Goal: Navigation & Orientation: Find specific page/section

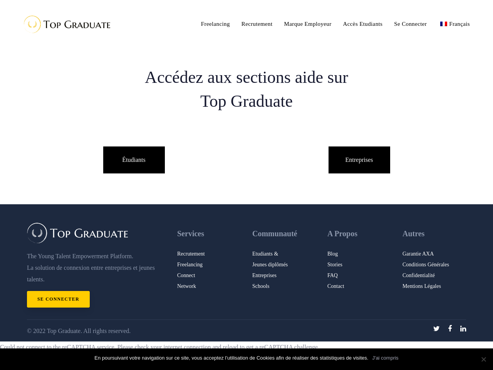
click at [246, 176] on div at bounding box center [246, 188] width 439 height 31
click at [434, 254] on link "Garantie AXA" at bounding box center [434, 253] width 64 height 11
click at [385, 358] on link "J'ai compris" at bounding box center [385, 358] width 26 height 8
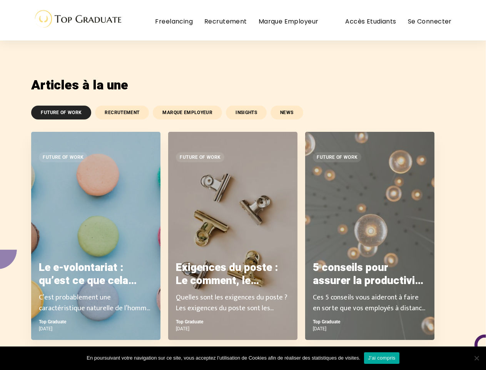
click at [61, 112] on link "FUTURE OF WORK" at bounding box center [61, 113] width 60 height 14
click at [121, 112] on link "RECRUTEMENT" at bounding box center [122, 113] width 54 height 14
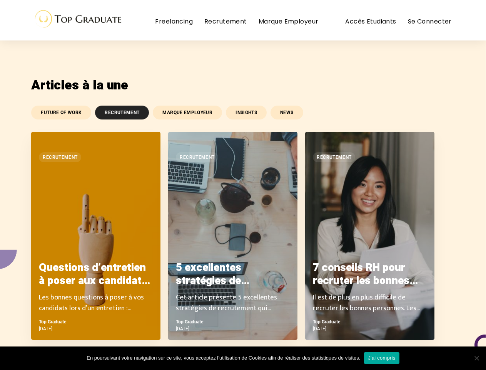
click at [186, 112] on link "MARQUE EMPLOYEUR" at bounding box center [187, 113] width 69 height 14
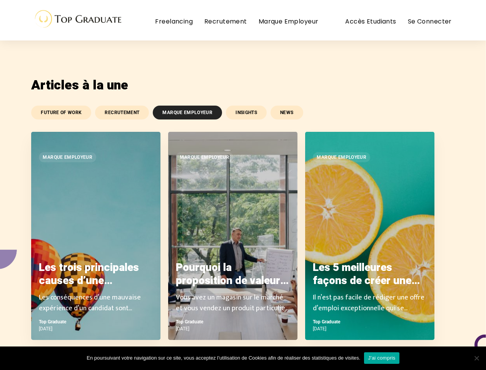
click at [245, 112] on link "INSIGHTS" at bounding box center [246, 113] width 41 height 14
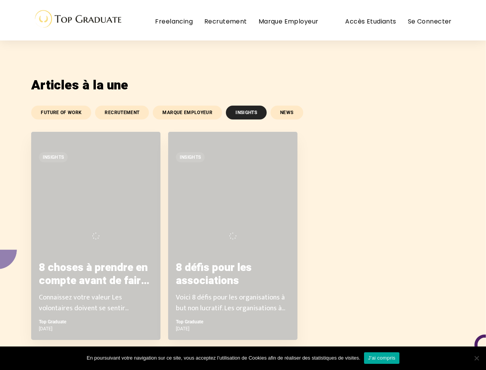
click at [285, 112] on link "NEWS" at bounding box center [287, 113] width 32 height 14
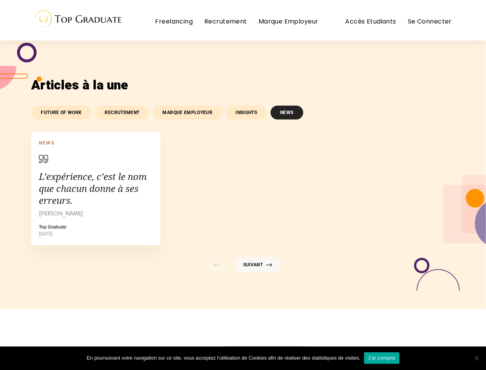
click at [382, 358] on link "J'ai compris" at bounding box center [381, 358] width 35 height 12
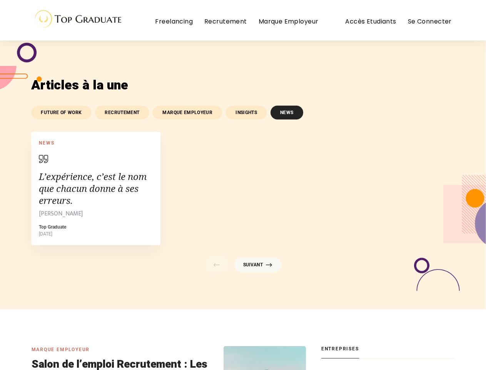
click at [477, 358] on span "Cookie Notice" at bounding box center [477, 358] width 8 height 8
